Goal: Navigation & Orientation: Find specific page/section

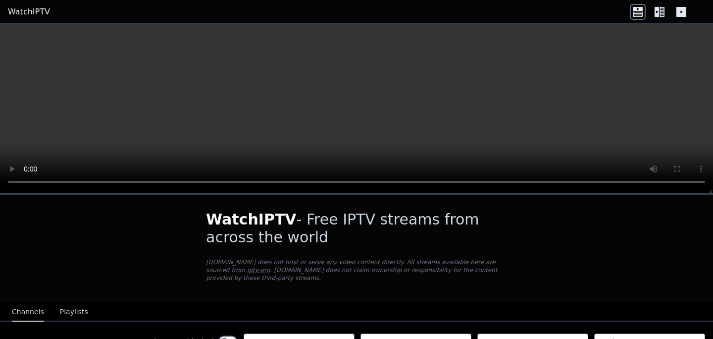
scroll to position [72, 0]
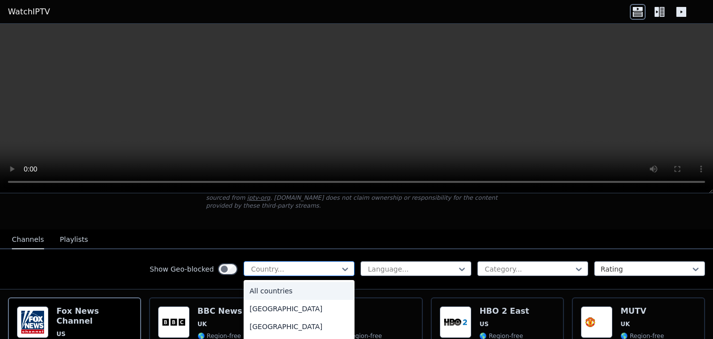
click at [322, 268] on div at bounding box center [295, 269] width 90 height 10
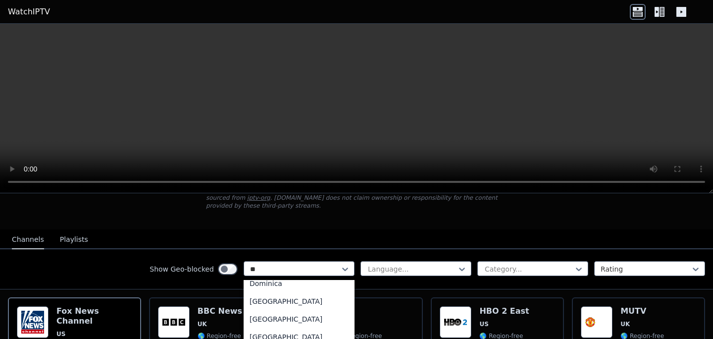
scroll to position [0, 0]
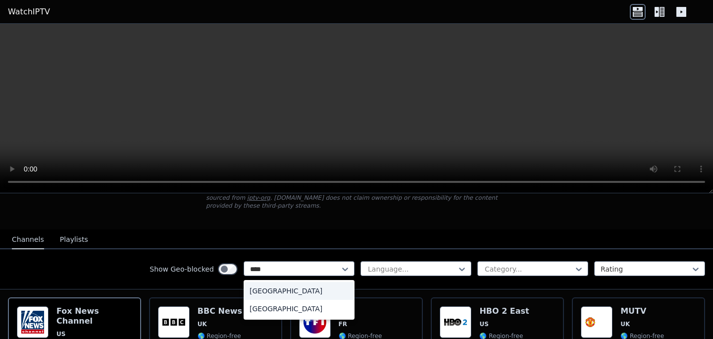
type input "*****"
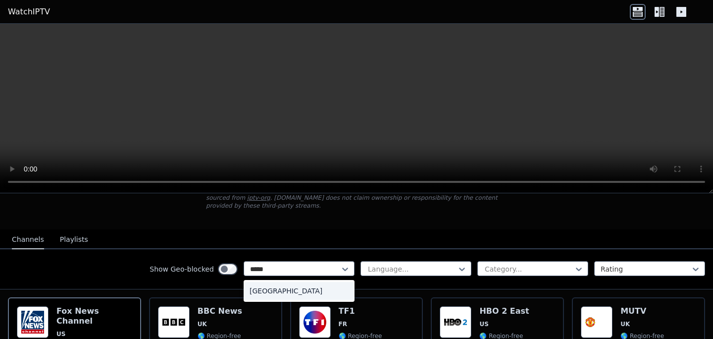
click at [290, 294] on div "[GEOGRAPHIC_DATA]" at bounding box center [299, 291] width 111 height 18
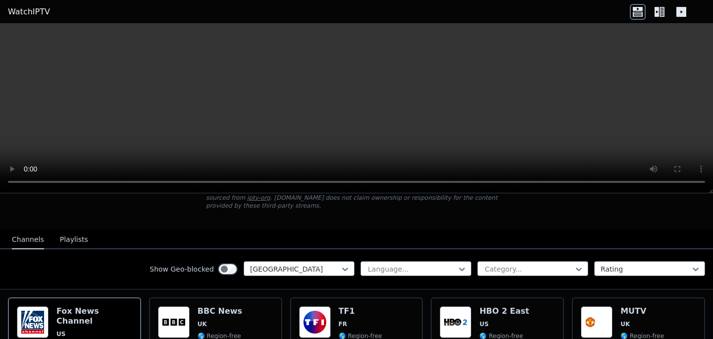
click at [376, 278] on div "Show Geo-blocked option India, selected. India Language... Category... Rating" at bounding box center [356, 269] width 713 height 40
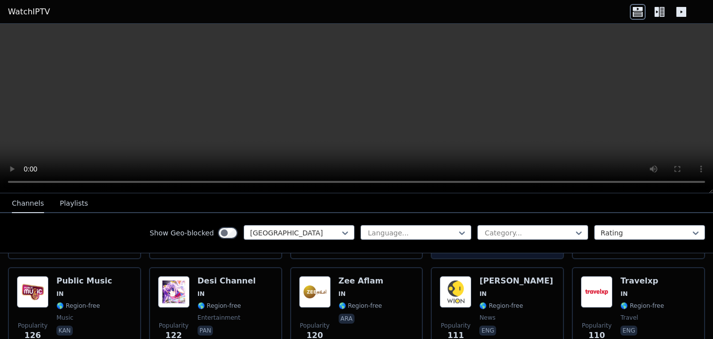
scroll to position [671, 0]
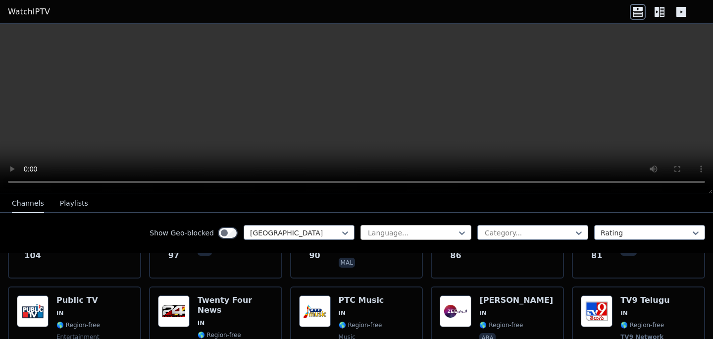
click at [395, 234] on div at bounding box center [412, 233] width 90 height 10
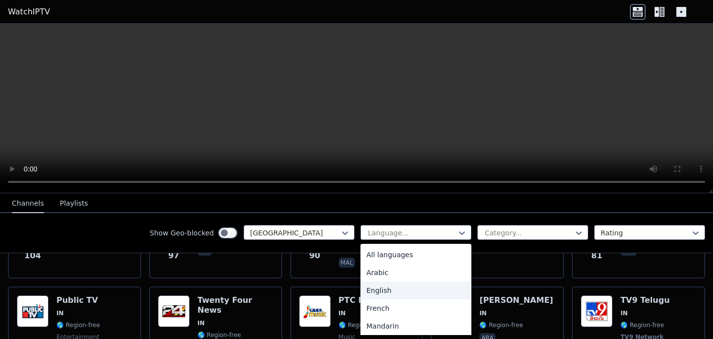
click at [391, 287] on div "English" at bounding box center [416, 290] width 111 height 18
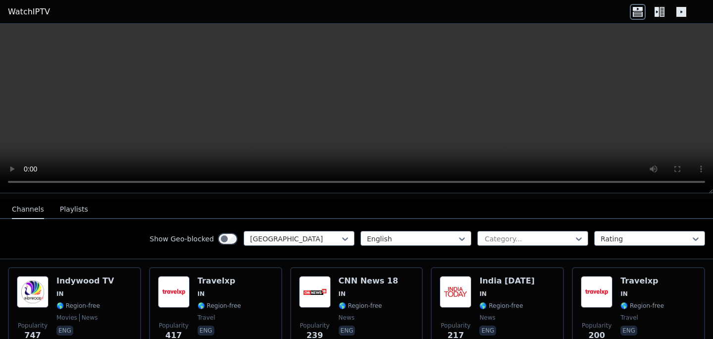
scroll to position [131, 0]
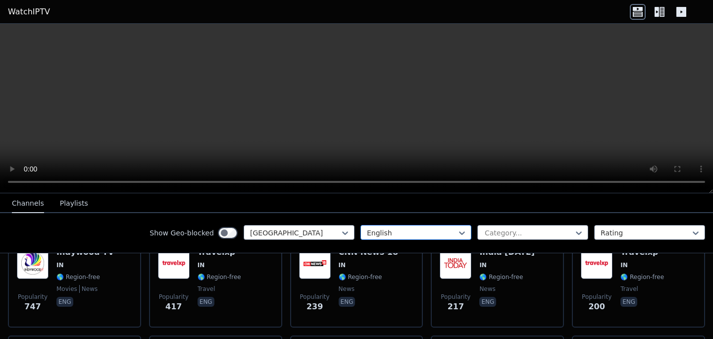
click at [378, 231] on div at bounding box center [412, 233] width 90 height 10
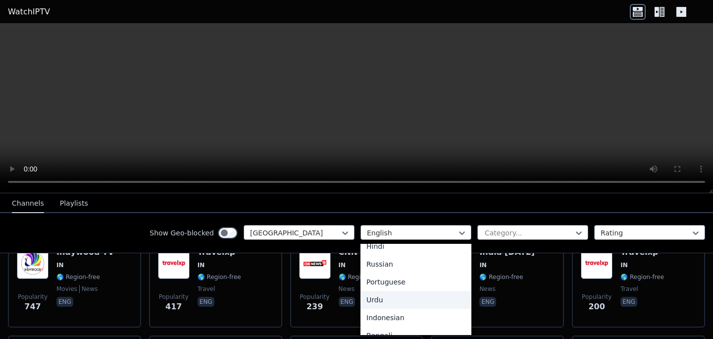
scroll to position [0, 0]
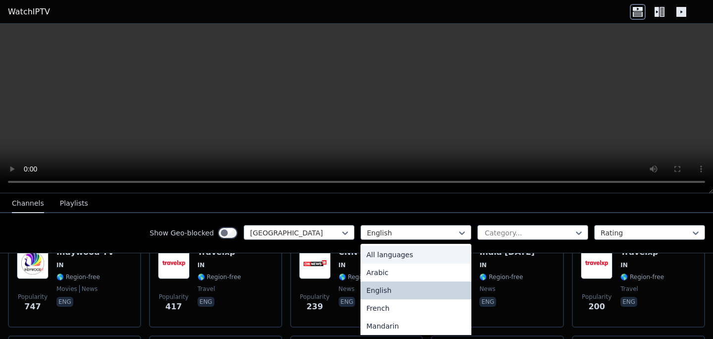
click at [509, 220] on div "Show Geo-blocked India option English, selected. All languages, 1 of 22. 22 res…" at bounding box center [356, 233] width 713 height 40
